Goal: Task Accomplishment & Management: Use online tool/utility

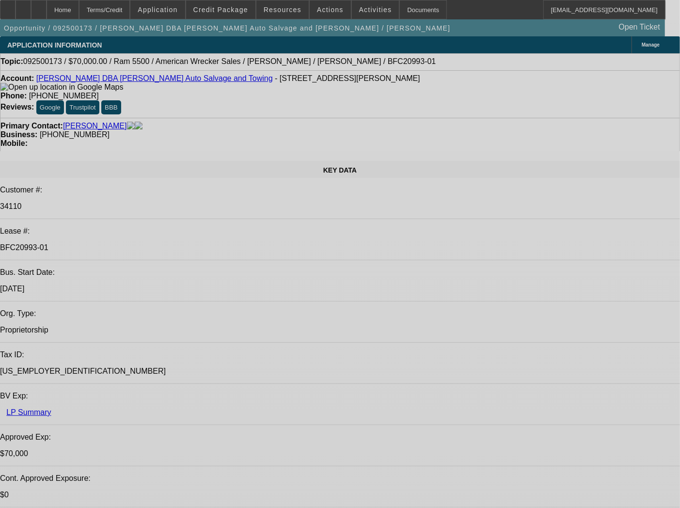
select select "0"
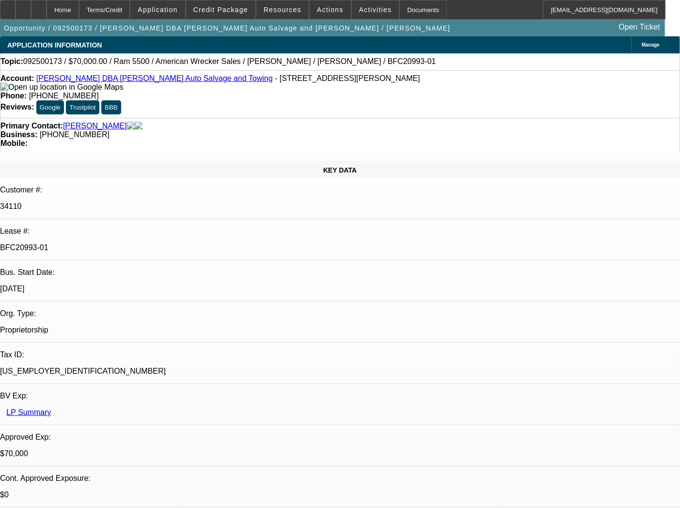
select select "2"
select select "0"
select select "6"
select select "0"
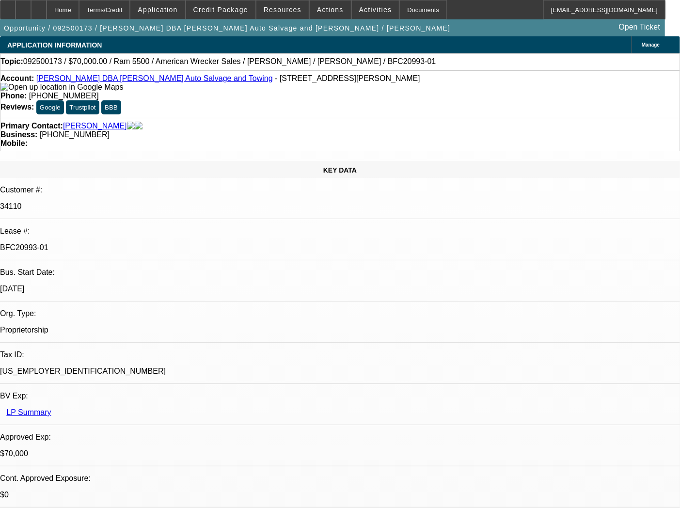
select select "2"
select select "0"
select select "2"
select select "0"
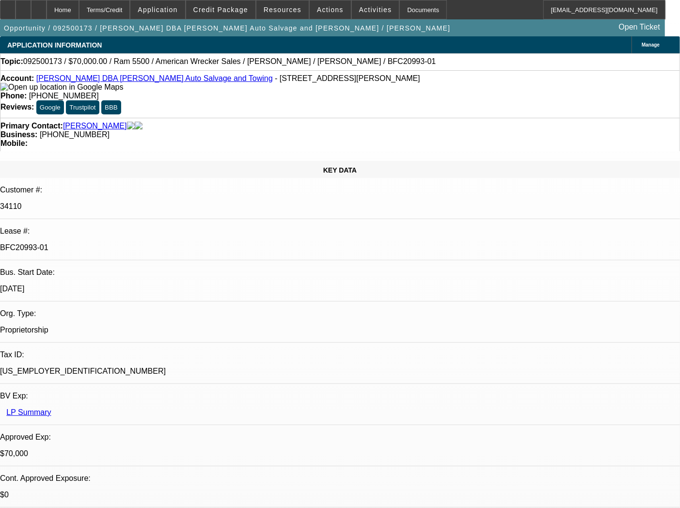
select select "2"
select select "0"
select select "6"
select select "0"
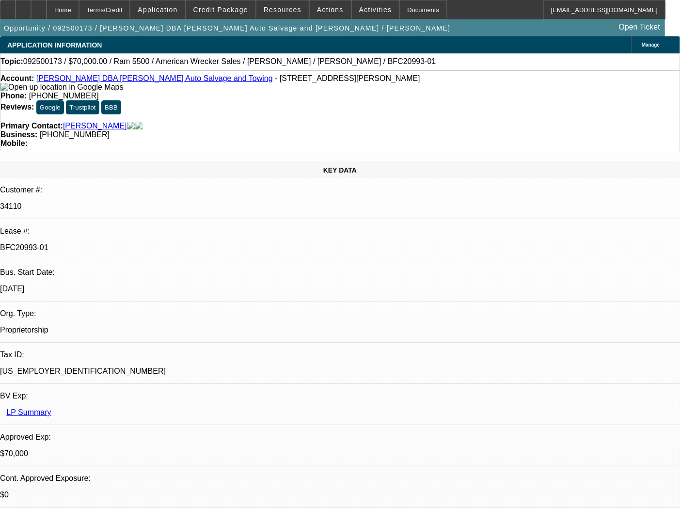
select select "2"
select select "0"
select select "6"
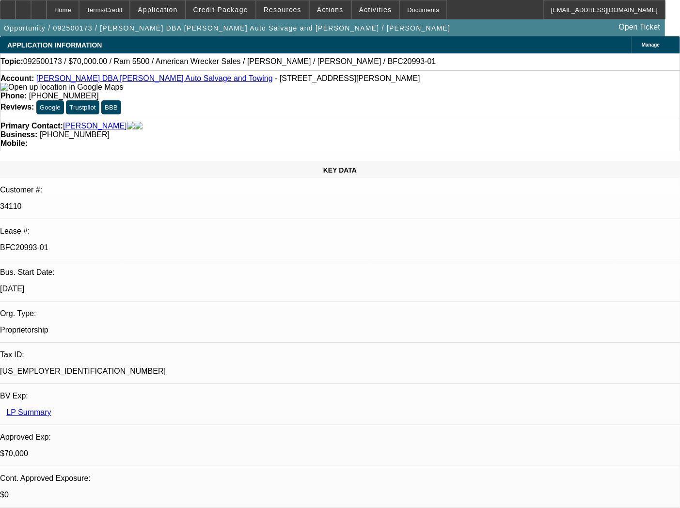
drag, startPoint x: 464, startPoint y: 321, endPoint x: 617, endPoint y: 321, distance: 152.7
copy div "Send Back To Sales - rep is changing to EFA"
click at [325, 10] on span "Actions" at bounding box center [330, 10] width 27 height 8
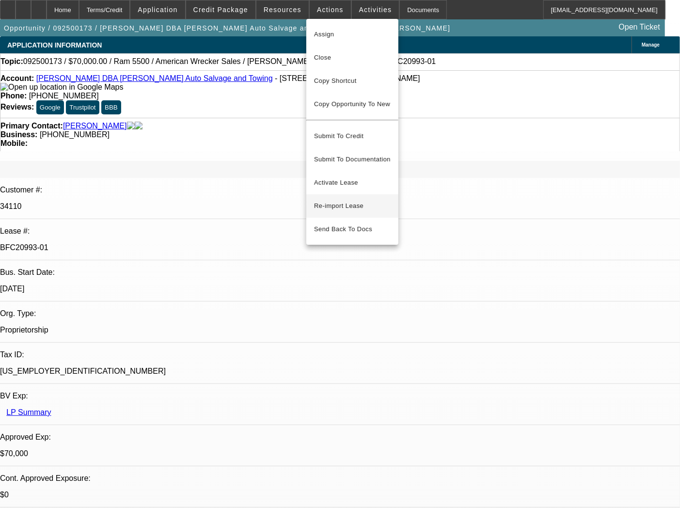
click at [346, 202] on span "Re-import Lease" at bounding box center [338, 205] width 49 height 7
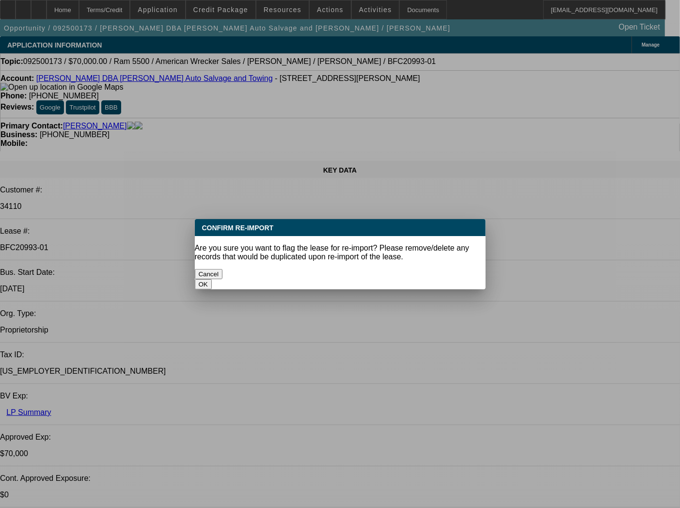
click at [212, 279] on button "OK" at bounding box center [203, 284] width 17 height 10
